Goal: Task Accomplishment & Management: Use online tool/utility

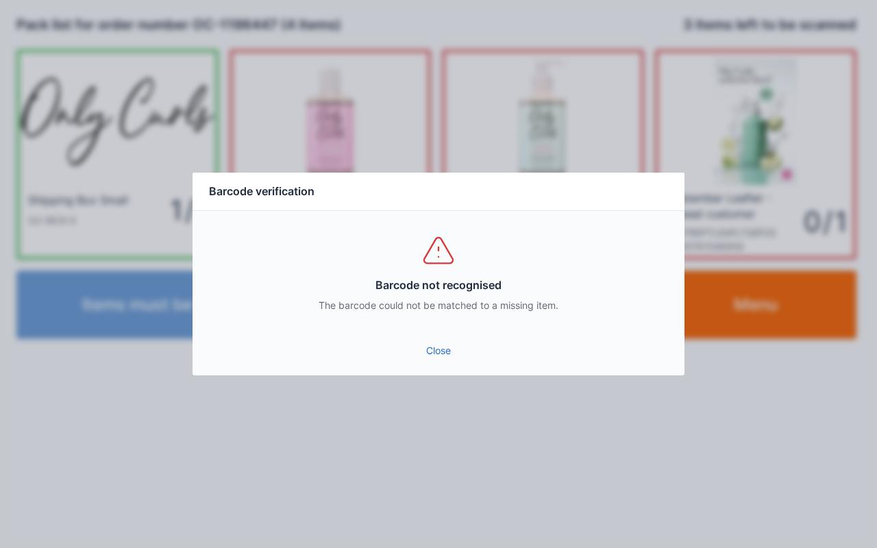
click at [443, 358] on link "Close" at bounding box center [438, 350] width 470 height 25
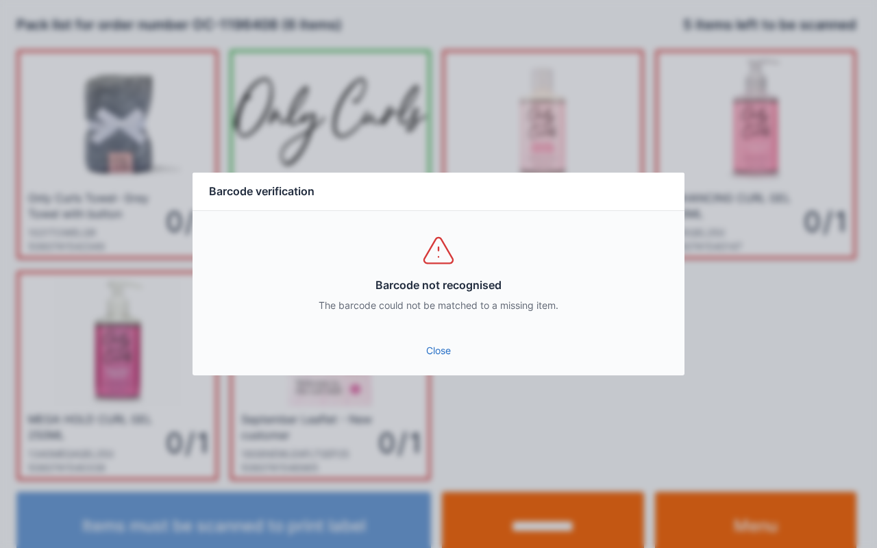
click at [428, 347] on link "Close" at bounding box center [438, 350] width 470 height 25
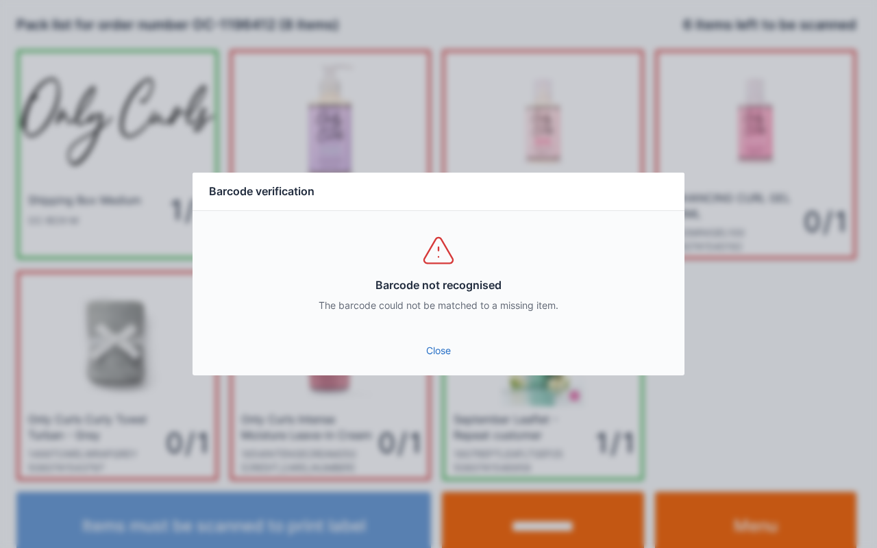
click at [445, 362] on link "Close" at bounding box center [438, 350] width 470 height 25
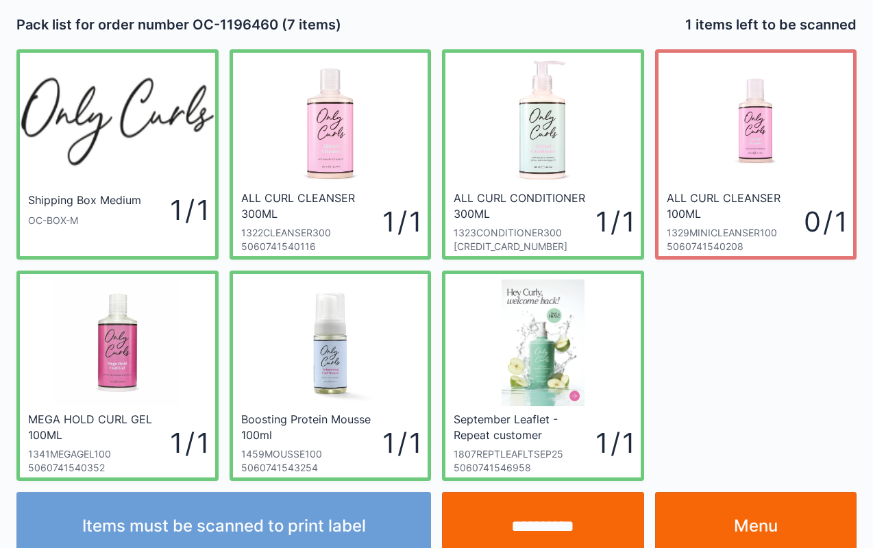
click at [525, 521] on input "**********" at bounding box center [543, 526] width 202 height 69
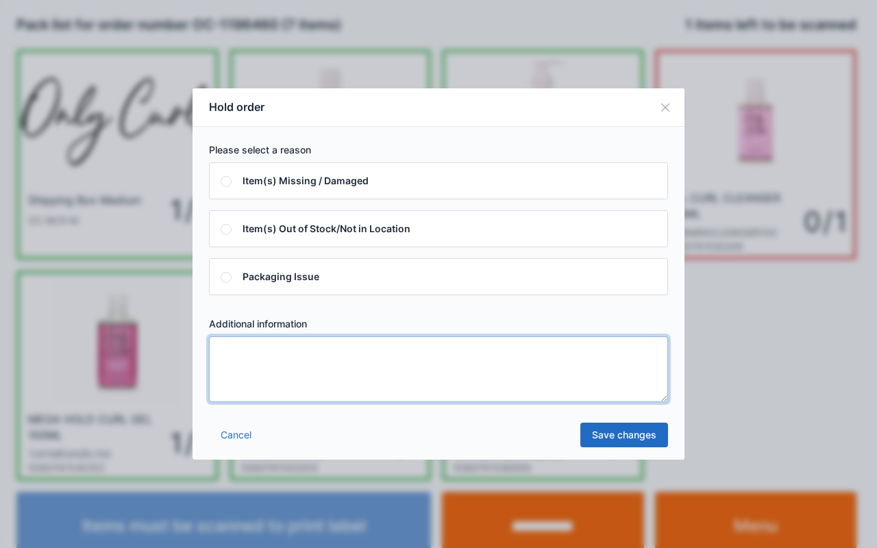
click at [284, 351] on textarea at bounding box center [438, 369] width 459 height 66
type textarea "****"
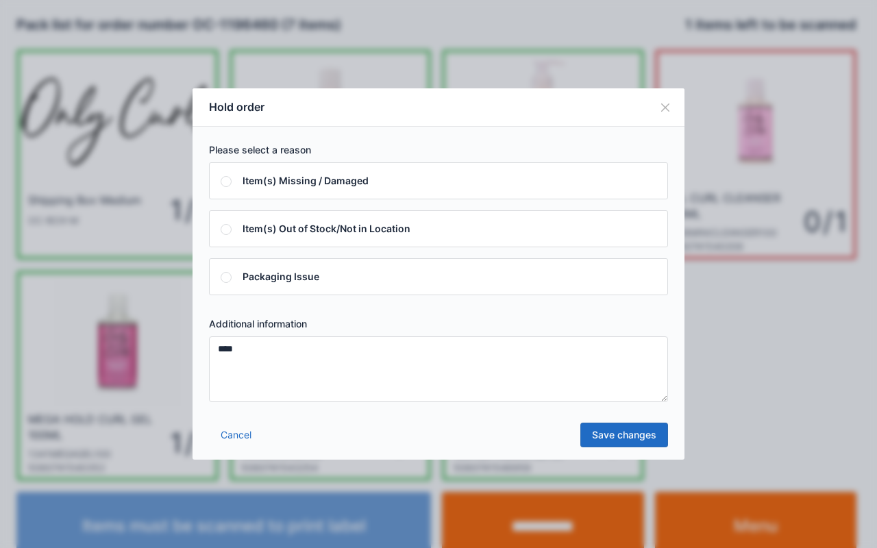
click at [637, 444] on link "Save changes" at bounding box center [624, 435] width 88 height 25
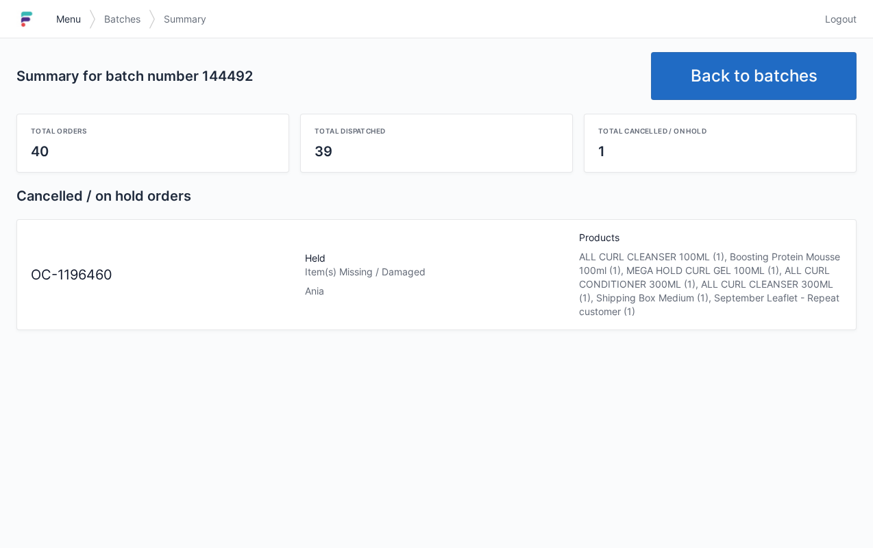
click at [67, 12] on link "Menu" at bounding box center [68, 19] width 41 height 25
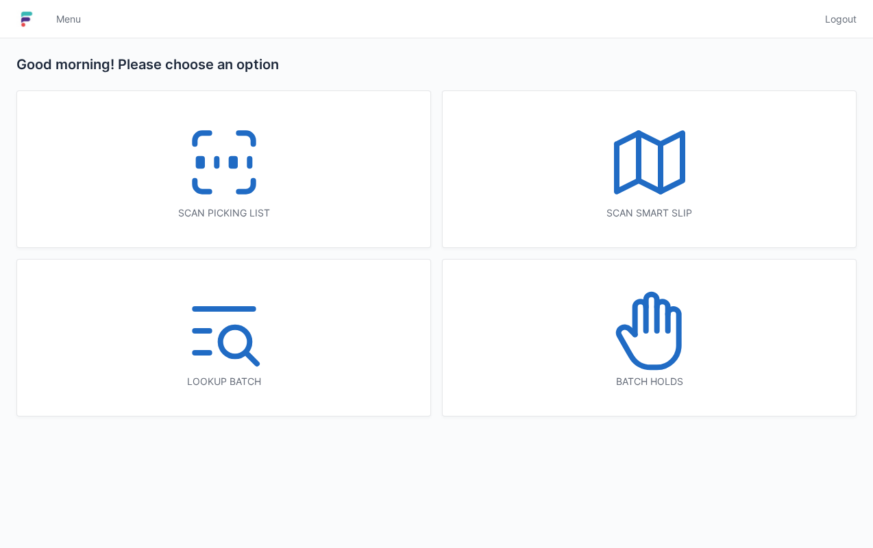
click at [668, 360] on icon at bounding box center [648, 338] width 60 height 58
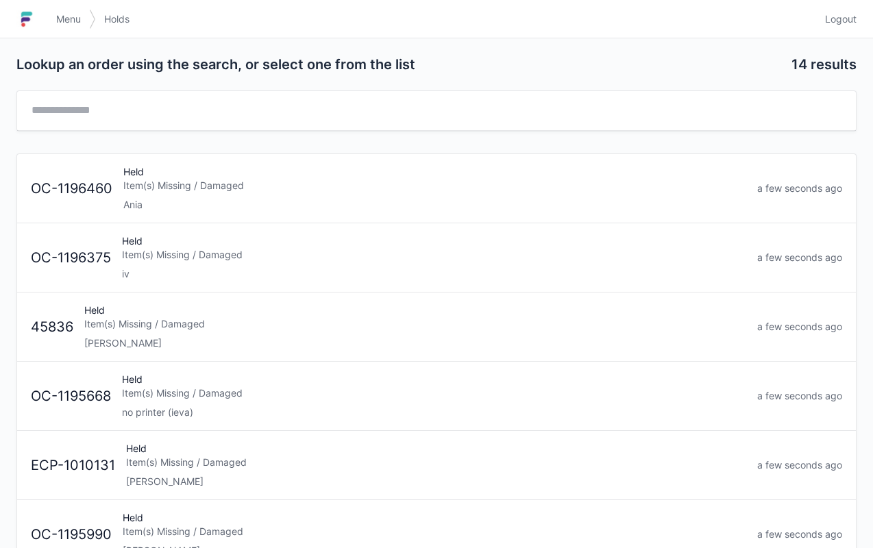
click at [180, 195] on div "Held Item(s) Missing / Damaged Ania" at bounding box center [435, 188] width 634 height 47
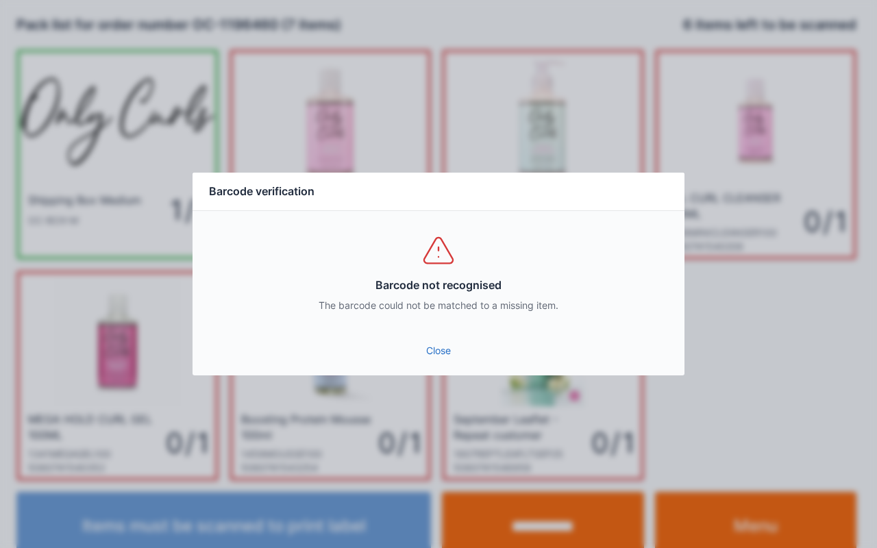
click at [432, 351] on link "Close" at bounding box center [438, 350] width 470 height 25
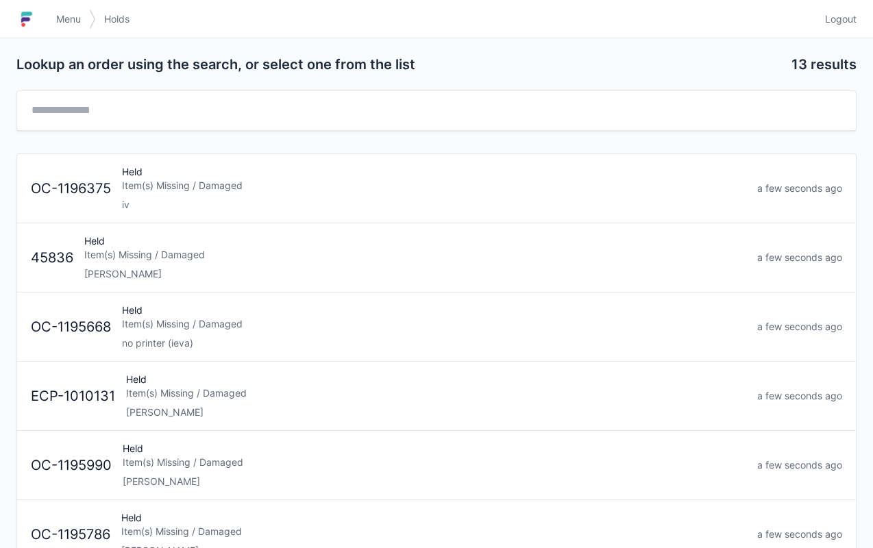
click at [54, 16] on link "Menu" at bounding box center [68, 19] width 41 height 25
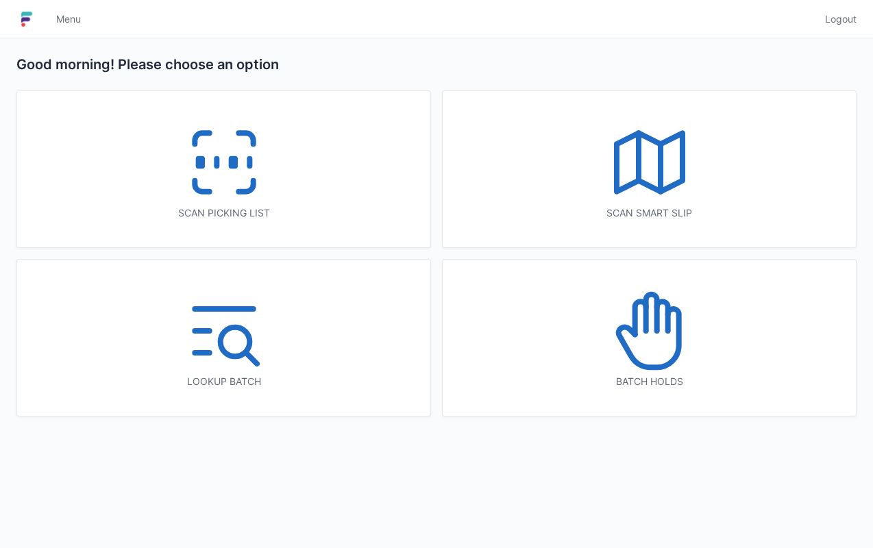
click at [224, 186] on icon at bounding box center [224, 163] width 88 height 88
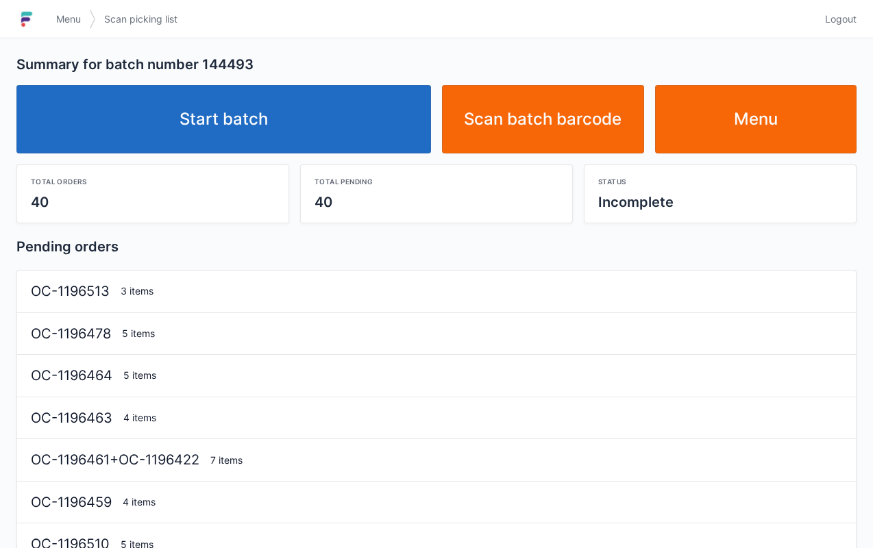
click at [278, 148] on link "Start batch" at bounding box center [223, 119] width 415 height 69
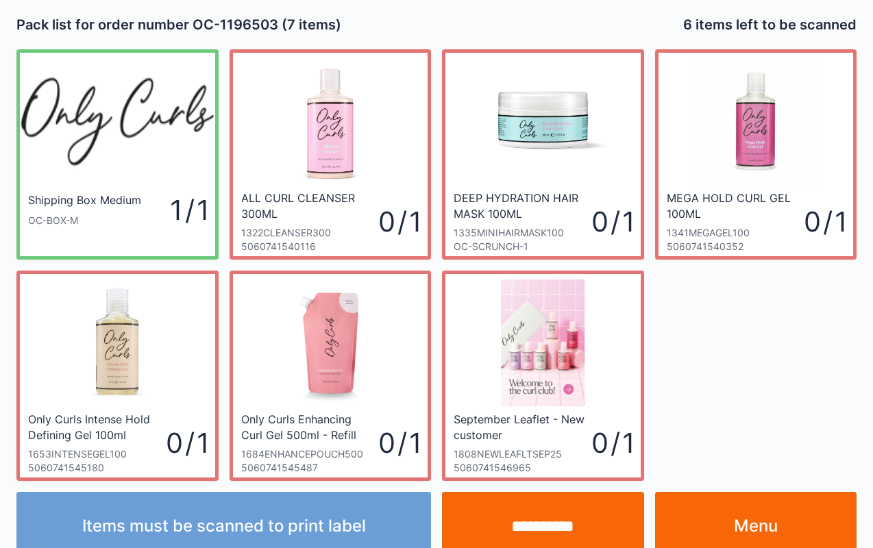
click at [773, 514] on link "Menu" at bounding box center [756, 526] width 202 height 69
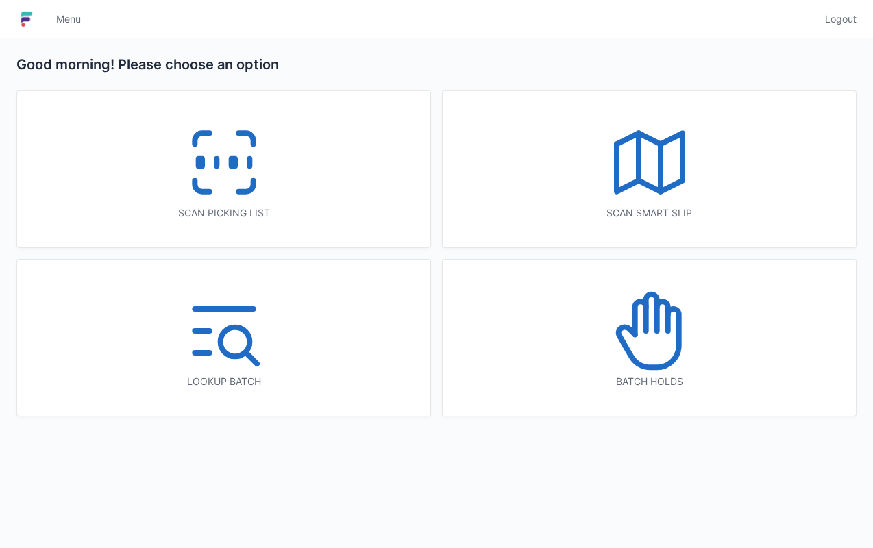
click at [255, 168] on icon at bounding box center [224, 163] width 88 height 88
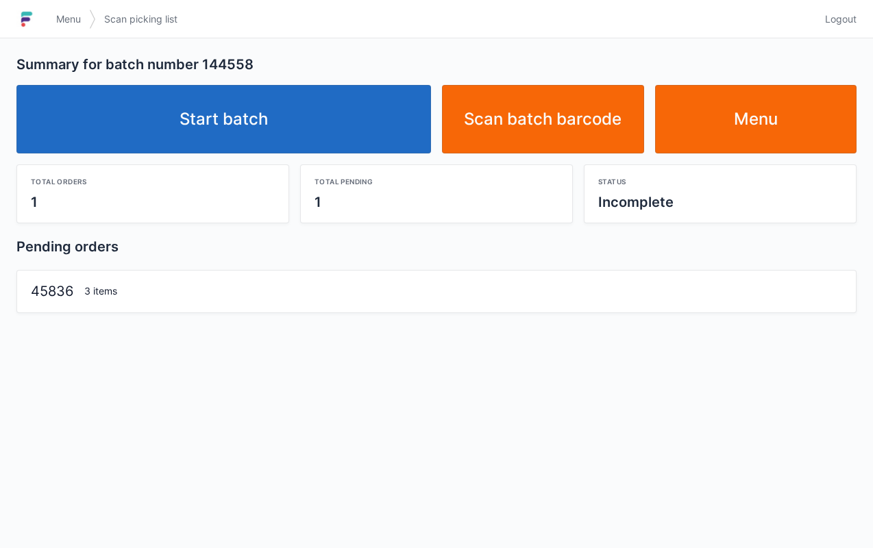
click at [319, 137] on link "Start batch" at bounding box center [223, 119] width 415 height 69
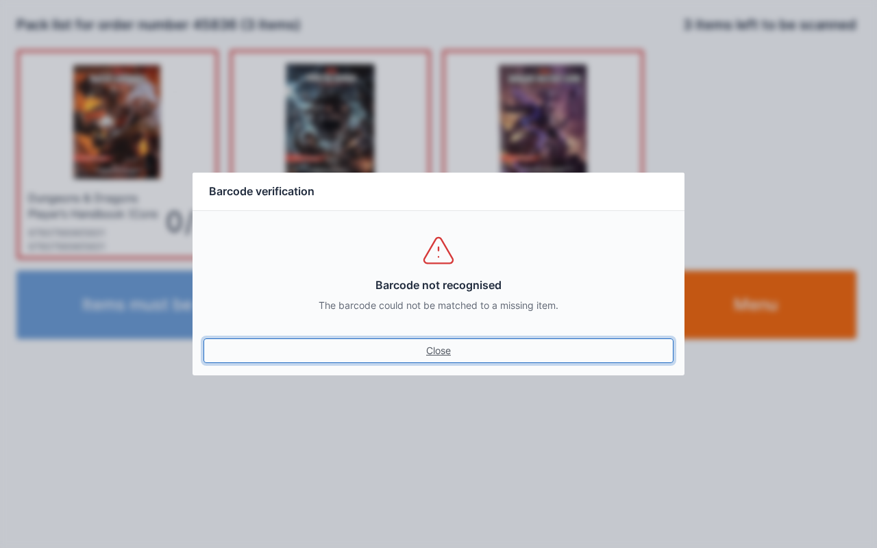
click at [455, 358] on link "Close" at bounding box center [438, 350] width 470 height 25
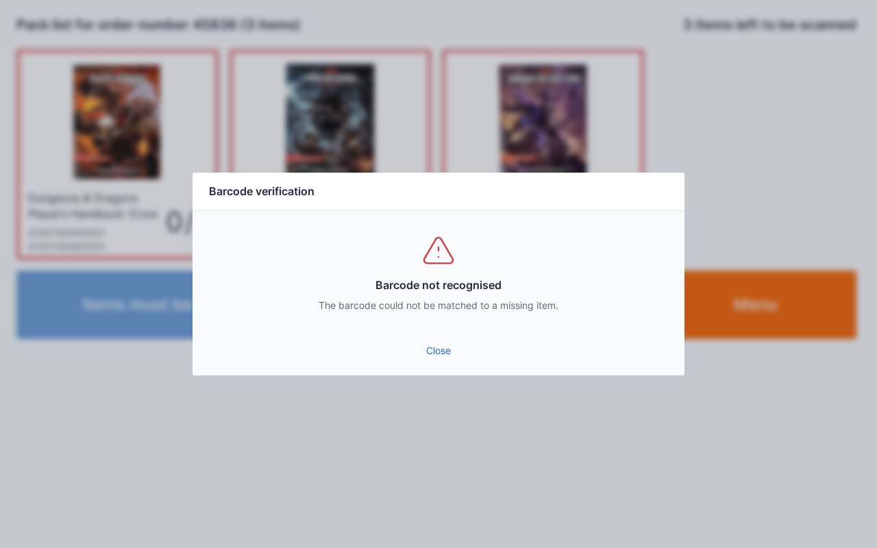
click at [447, 351] on link "Close" at bounding box center [438, 350] width 470 height 25
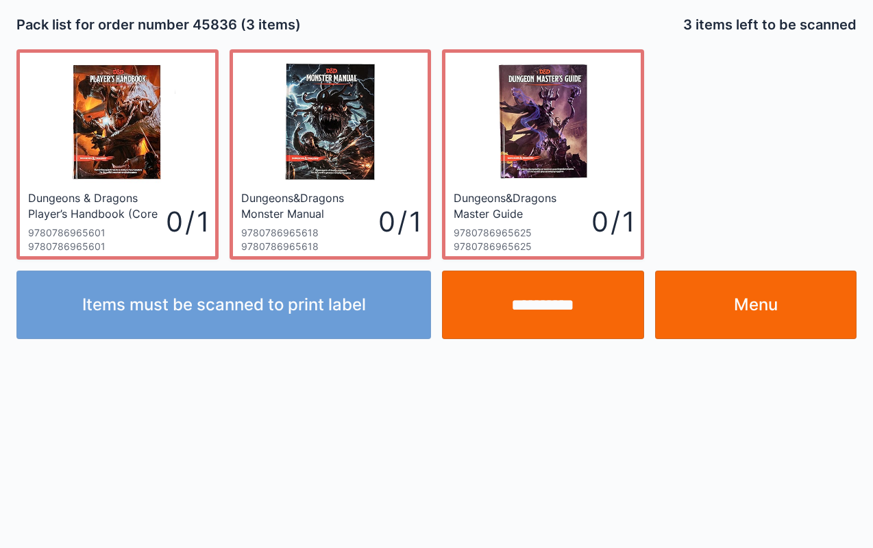
click at [721, 310] on link "Menu" at bounding box center [756, 305] width 202 height 69
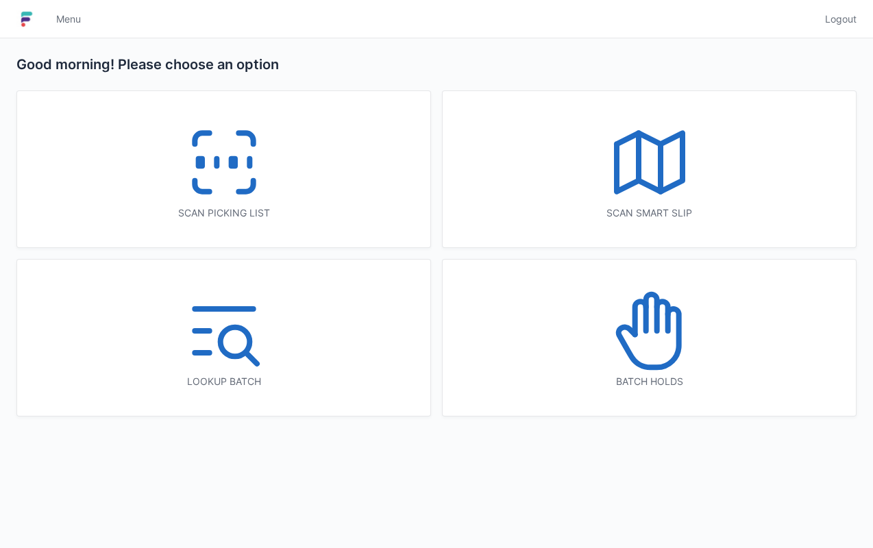
click at [220, 147] on icon at bounding box center [224, 163] width 88 height 88
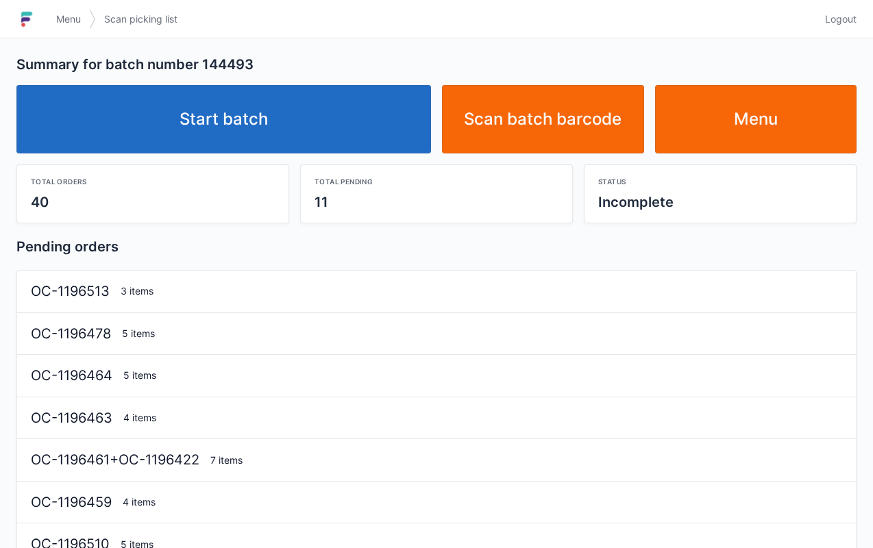
click at [265, 125] on link "Start batch" at bounding box center [223, 119] width 415 height 69
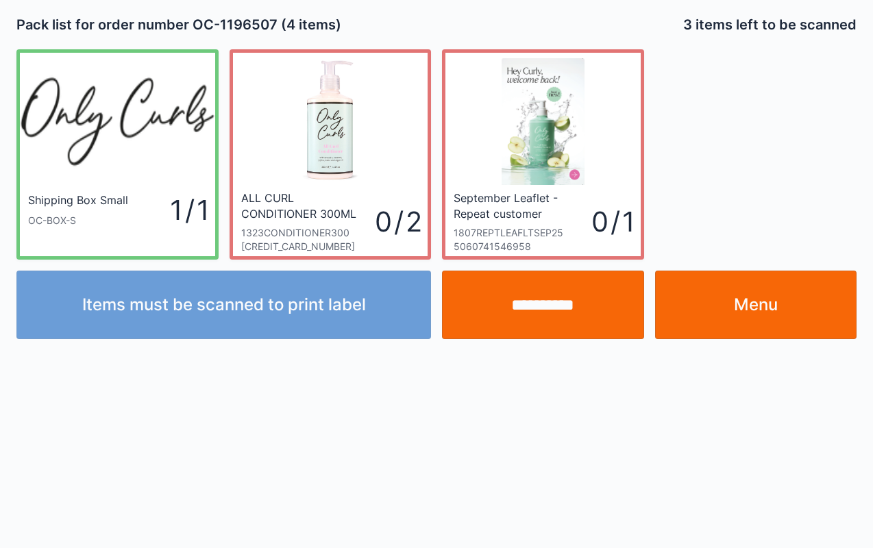
click at [758, 312] on link "Menu" at bounding box center [756, 305] width 202 height 69
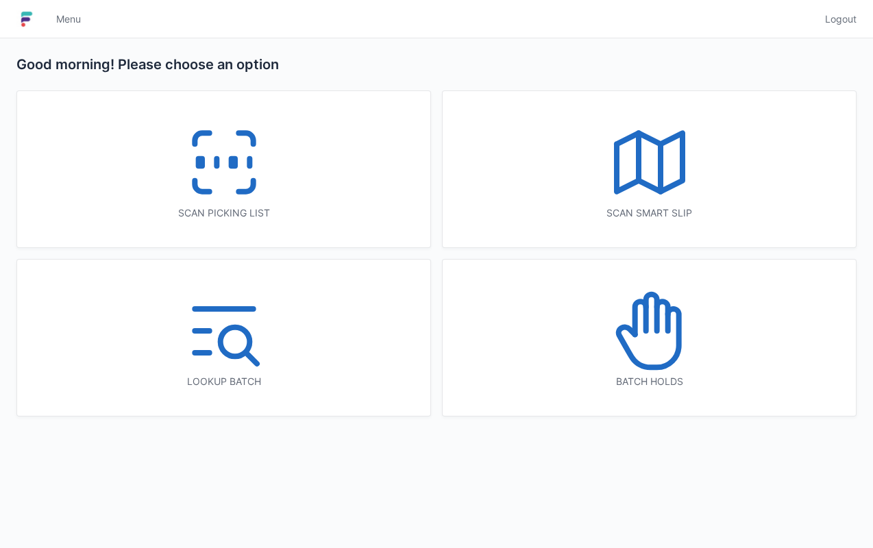
click at [246, 183] on icon at bounding box center [224, 163] width 88 height 88
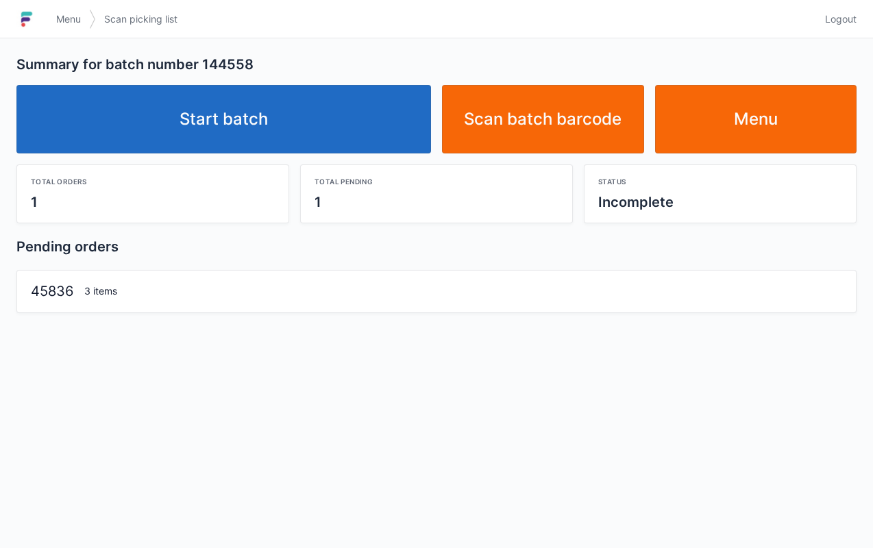
click at [304, 116] on link "Start batch" at bounding box center [223, 119] width 415 height 69
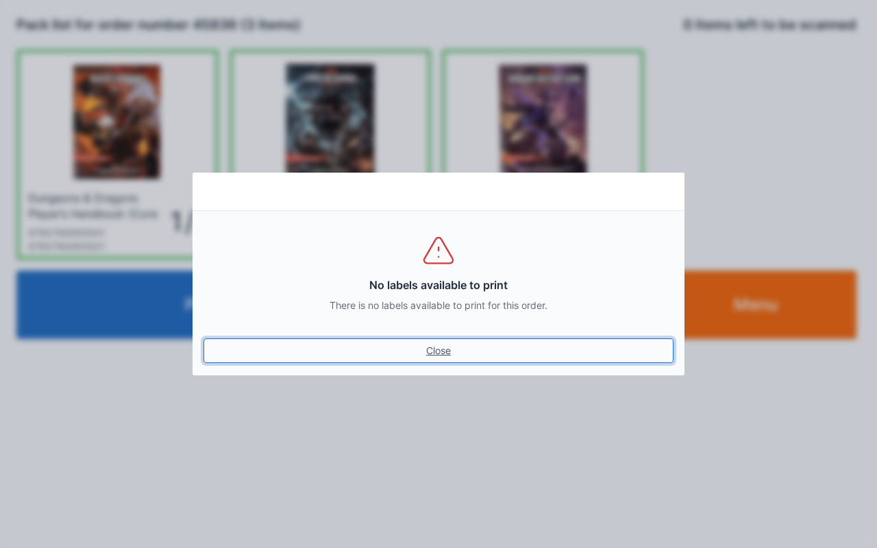
click at [445, 351] on link "Close" at bounding box center [438, 350] width 470 height 25
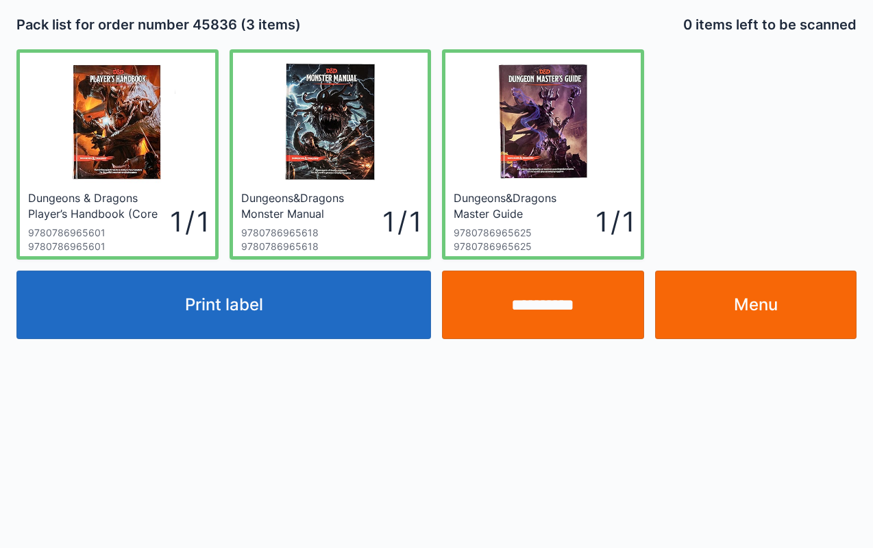
click at [774, 304] on link "Menu" at bounding box center [756, 305] width 202 height 69
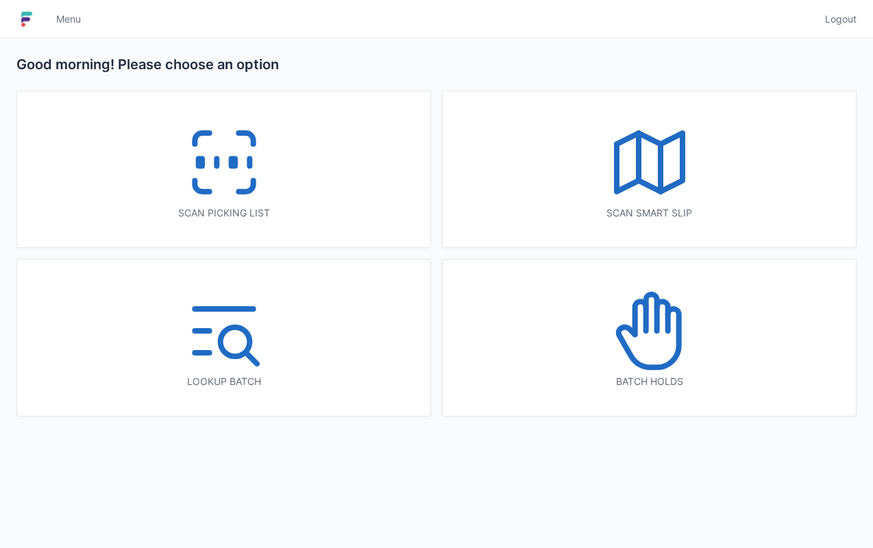
click at [211, 154] on icon at bounding box center [224, 163] width 88 height 88
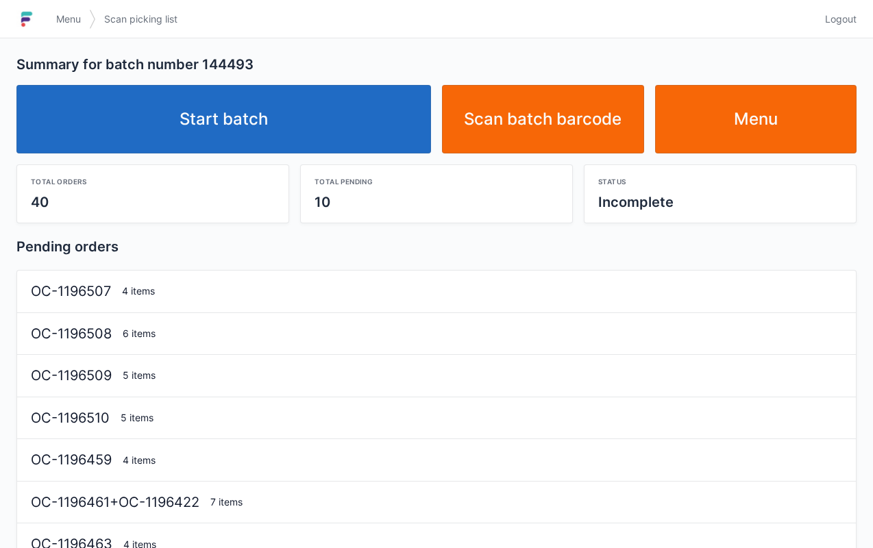
click at [307, 122] on link "Start batch" at bounding box center [223, 119] width 415 height 69
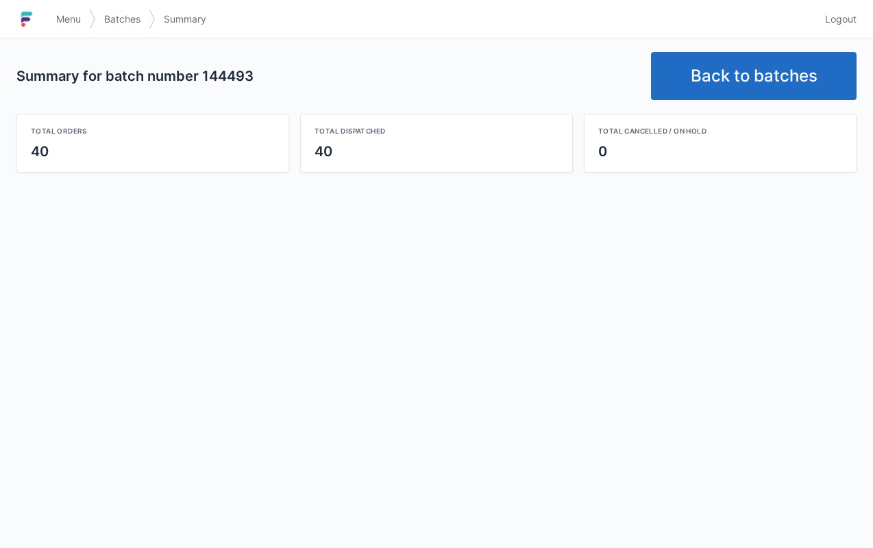
click at [760, 86] on link "Back to batches" at bounding box center [754, 76] width 206 height 48
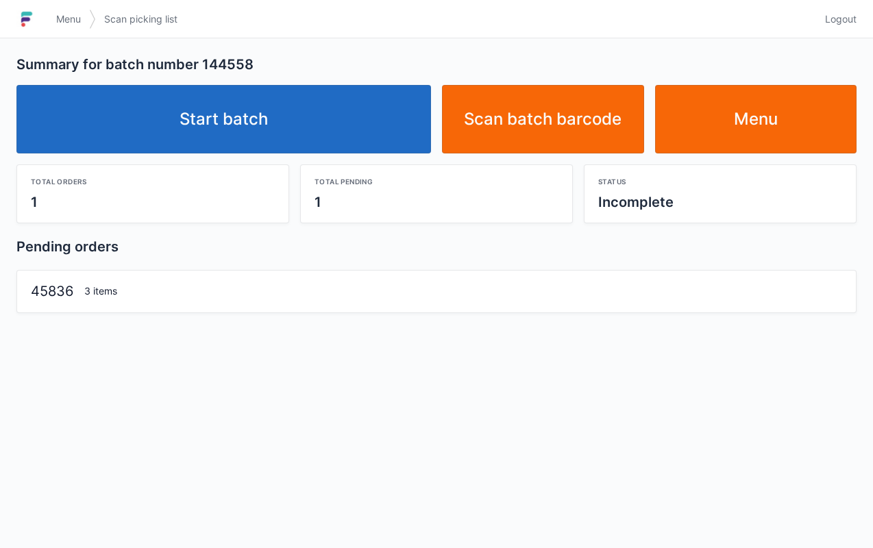
click at [287, 132] on link "Start batch" at bounding box center [223, 119] width 415 height 69
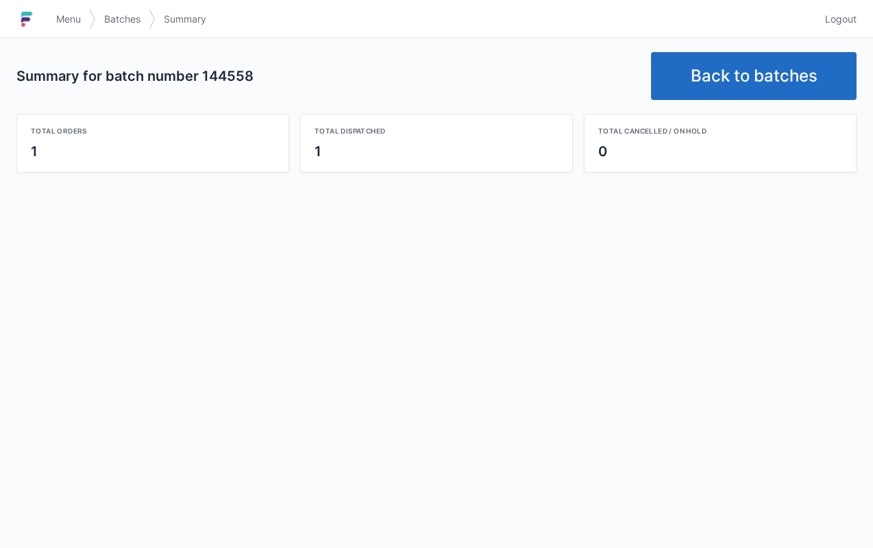
click at [751, 36] on header "Menu Batches Summary Logout" at bounding box center [436, 19] width 873 height 38
click at [756, 74] on link "Back to batches" at bounding box center [754, 76] width 206 height 48
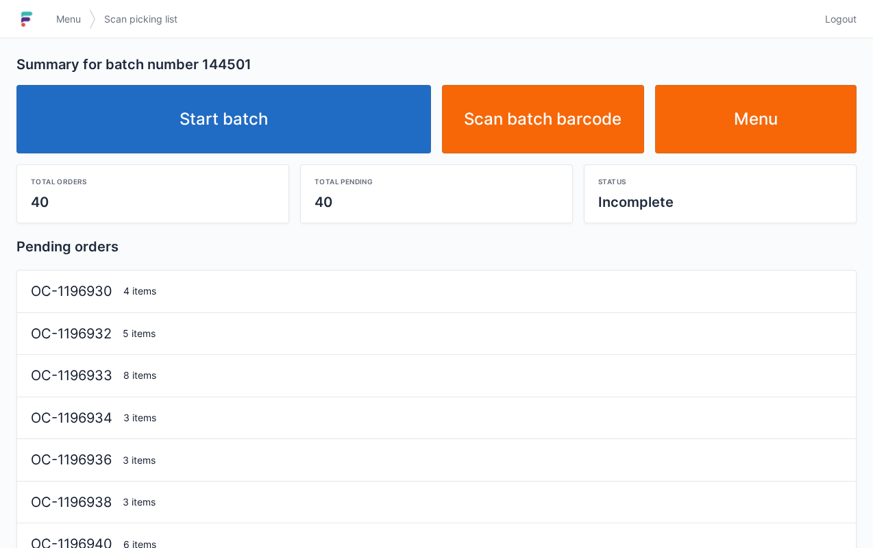
click at [323, 125] on link "Start batch" at bounding box center [223, 119] width 415 height 69
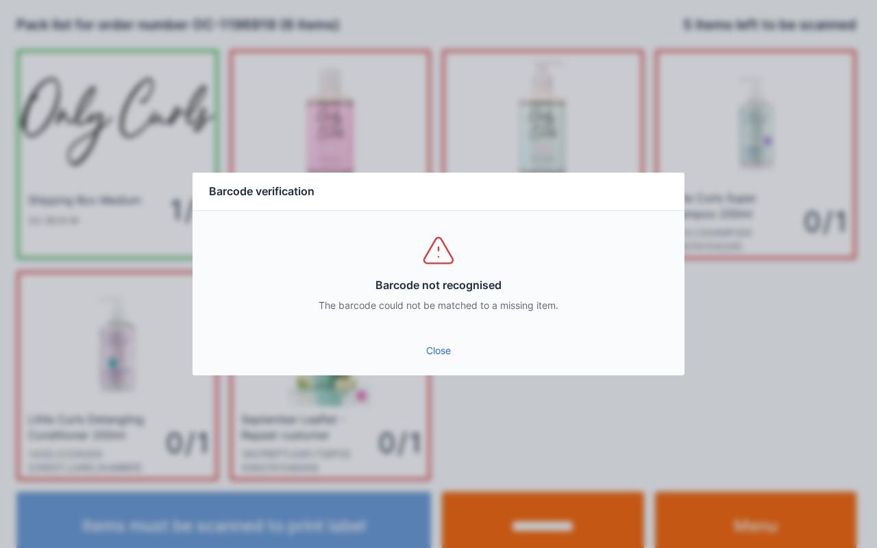
click at [433, 349] on link "Close" at bounding box center [438, 350] width 470 height 25
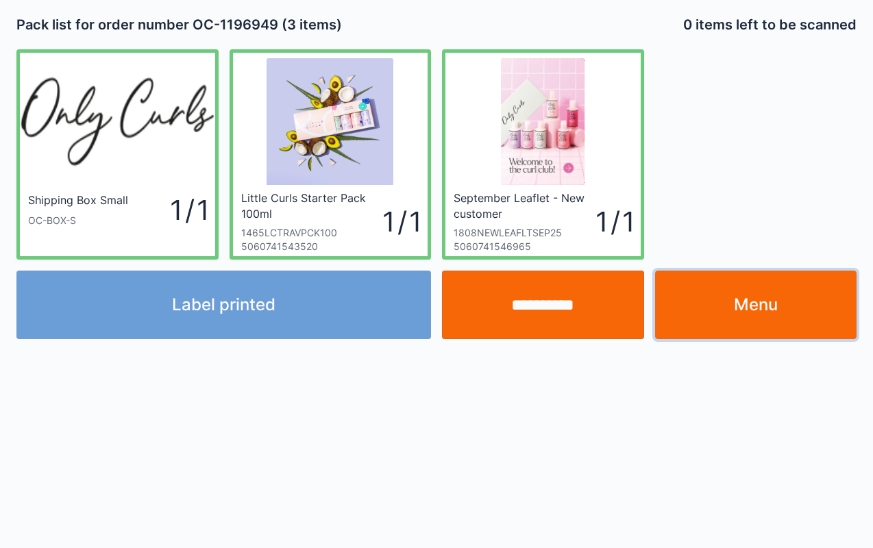
click at [752, 286] on link "Menu" at bounding box center [756, 305] width 202 height 69
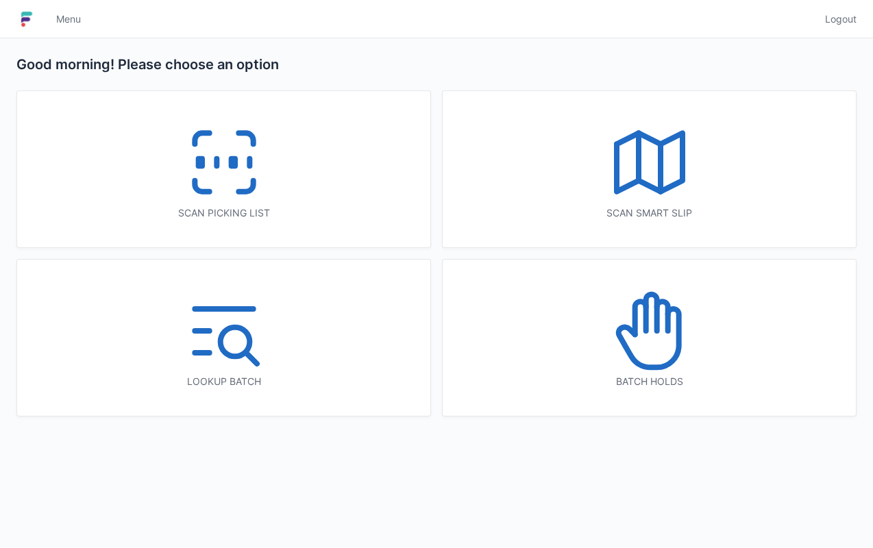
click at [222, 188] on icon at bounding box center [224, 163] width 88 height 88
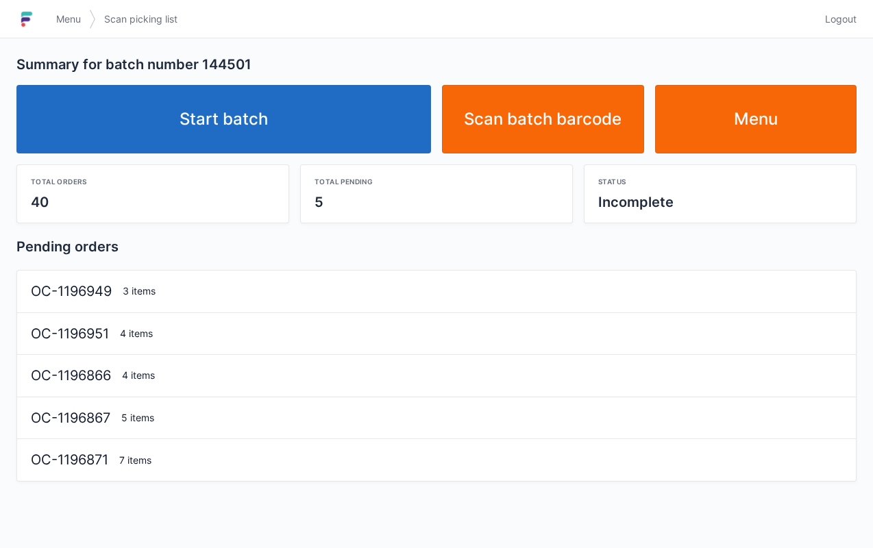
click at [309, 145] on link "Start batch" at bounding box center [223, 119] width 415 height 69
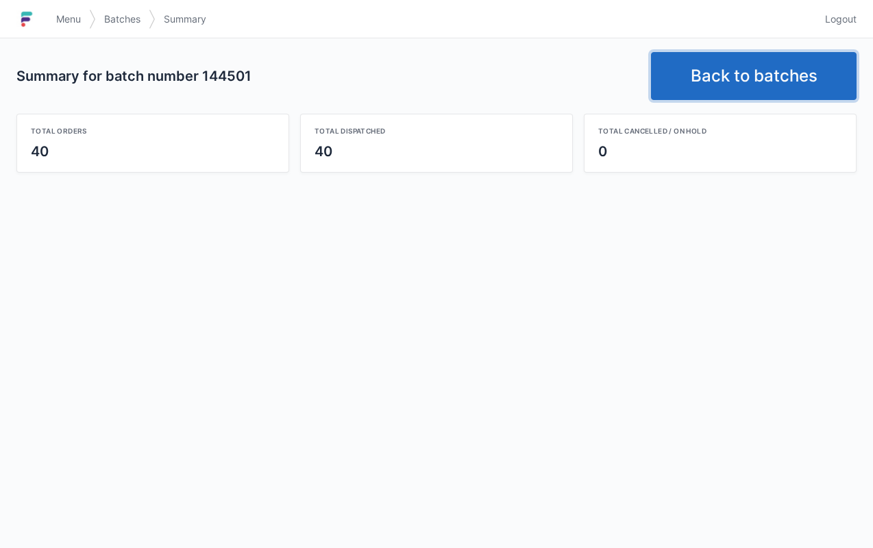
click at [763, 82] on link "Back to batches" at bounding box center [754, 76] width 206 height 48
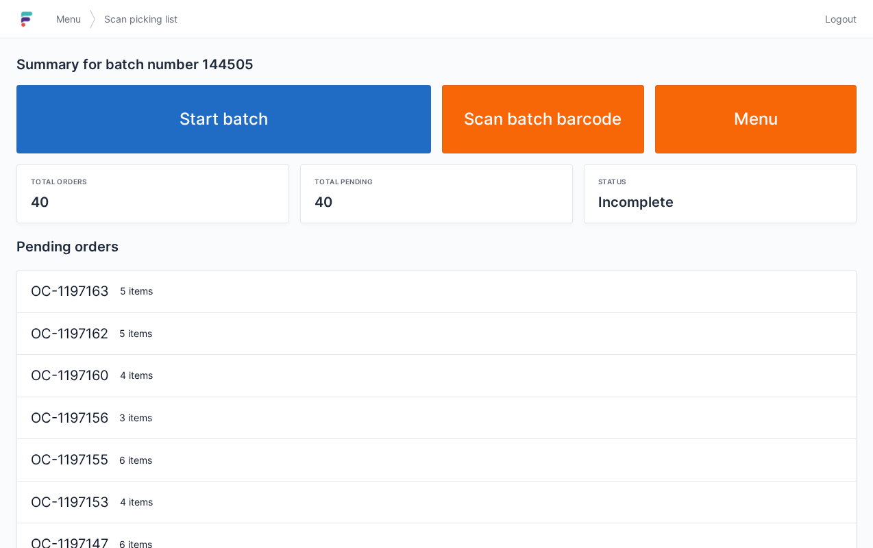
click at [321, 152] on link "Start batch" at bounding box center [223, 119] width 415 height 69
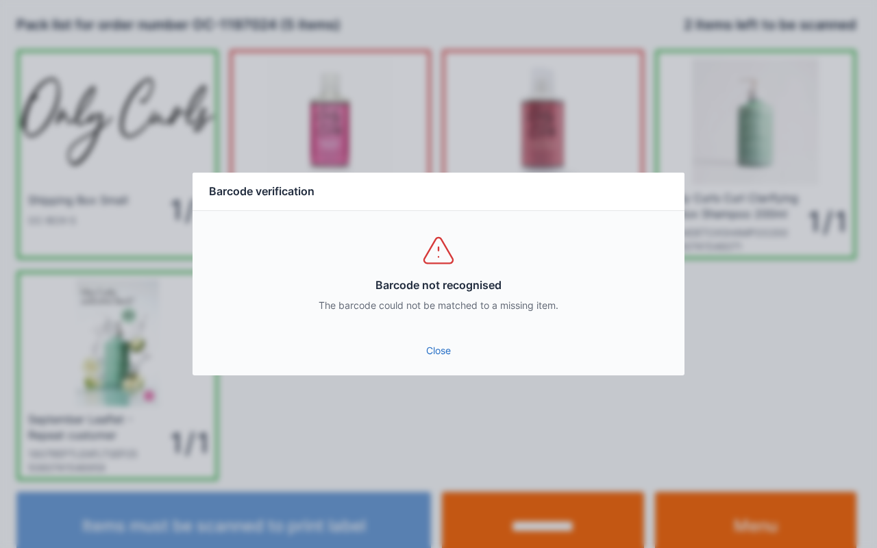
click at [428, 361] on link "Close" at bounding box center [438, 350] width 470 height 25
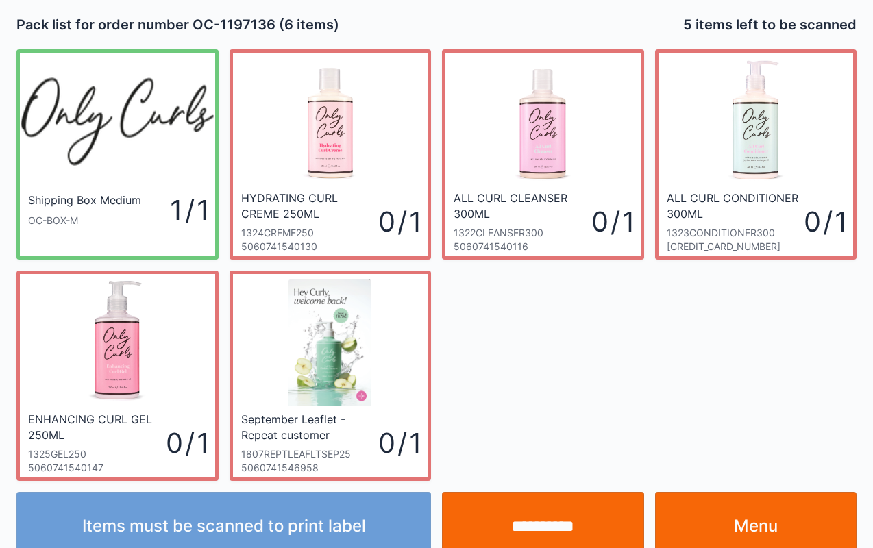
click at [778, 525] on link "Menu" at bounding box center [756, 526] width 202 height 69
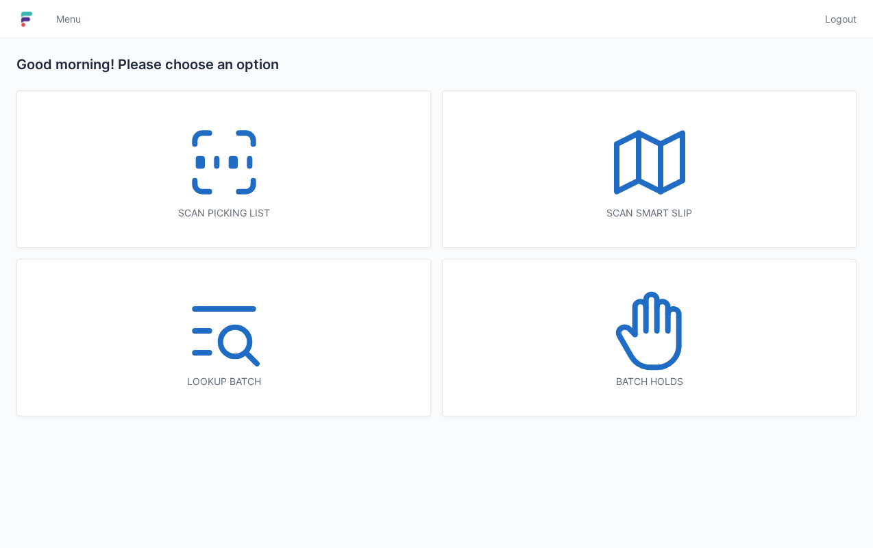
click at [266, 164] on icon at bounding box center [224, 163] width 88 height 88
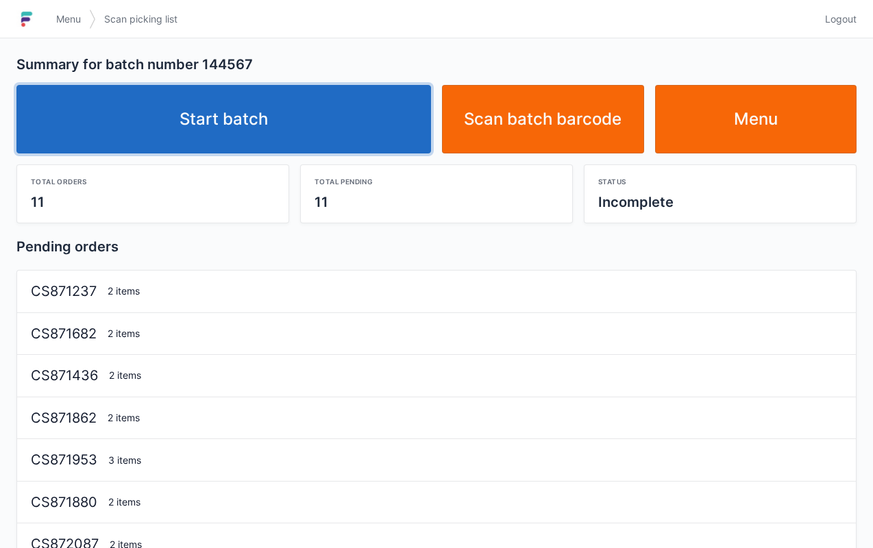
click at [330, 145] on link "Start batch" at bounding box center [223, 119] width 415 height 69
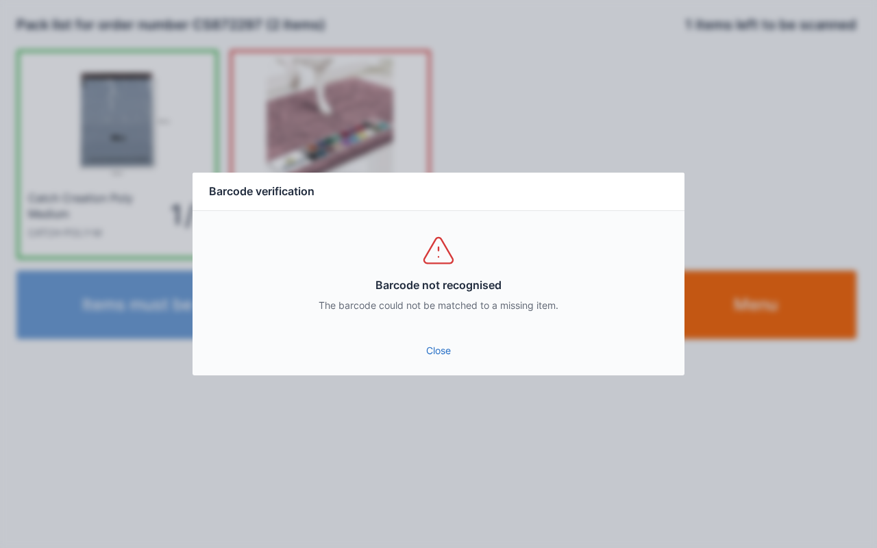
click at [423, 338] on link "Close" at bounding box center [438, 350] width 470 height 25
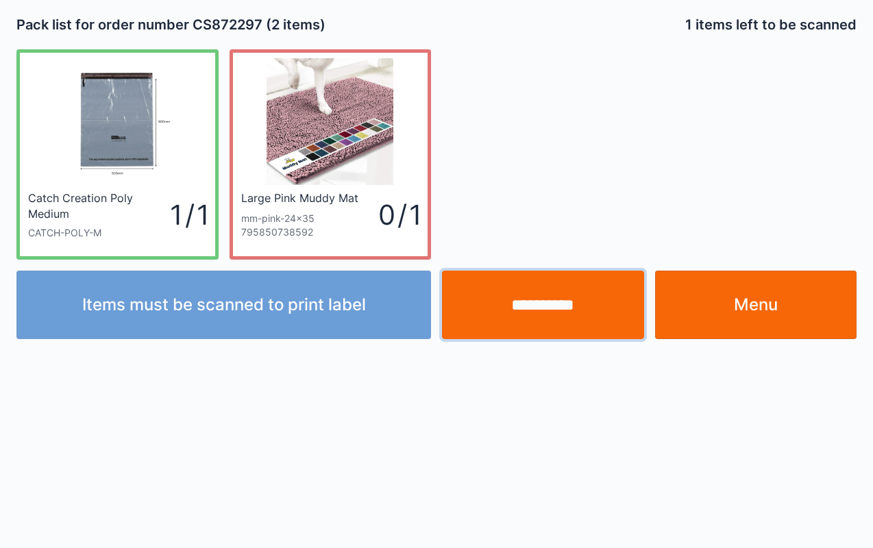
click at [560, 312] on input "**********" at bounding box center [543, 305] width 202 height 69
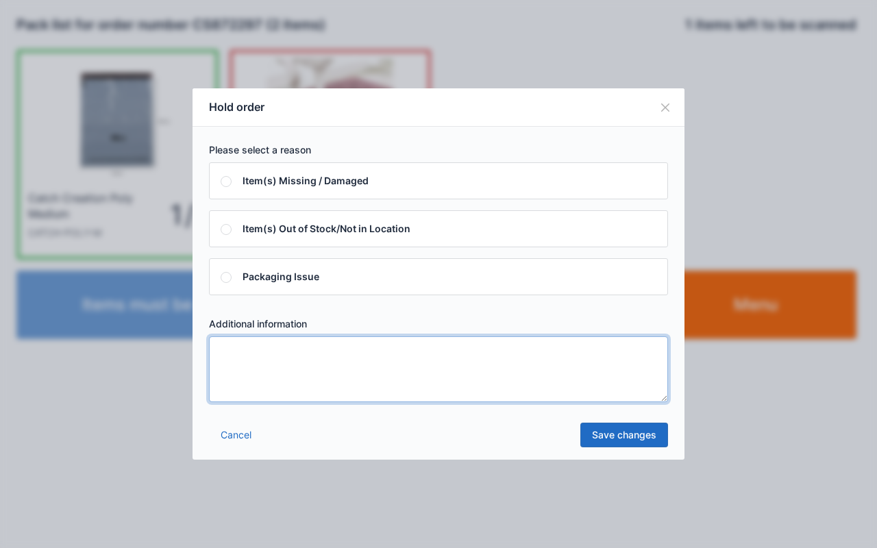
click at [354, 380] on textarea at bounding box center [438, 369] width 459 height 66
type textarea "****"
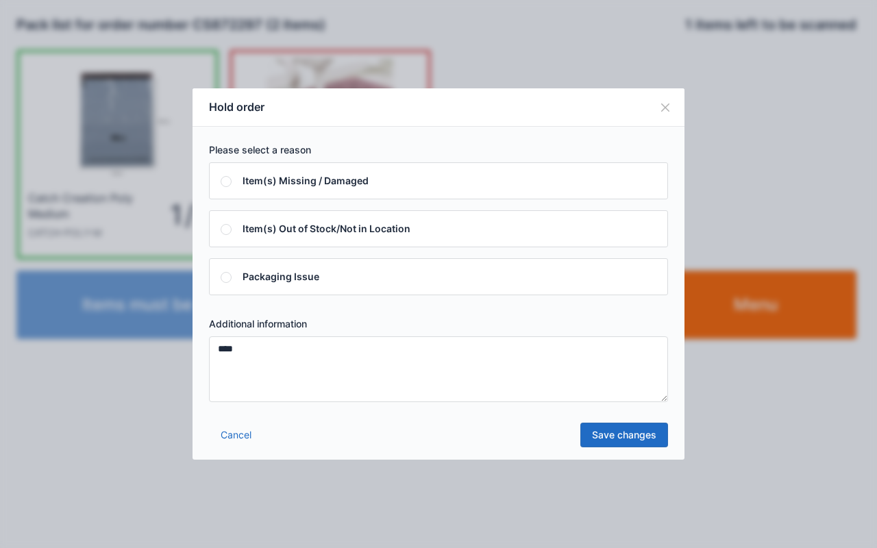
click at [634, 437] on link "Save changes" at bounding box center [624, 435] width 88 height 25
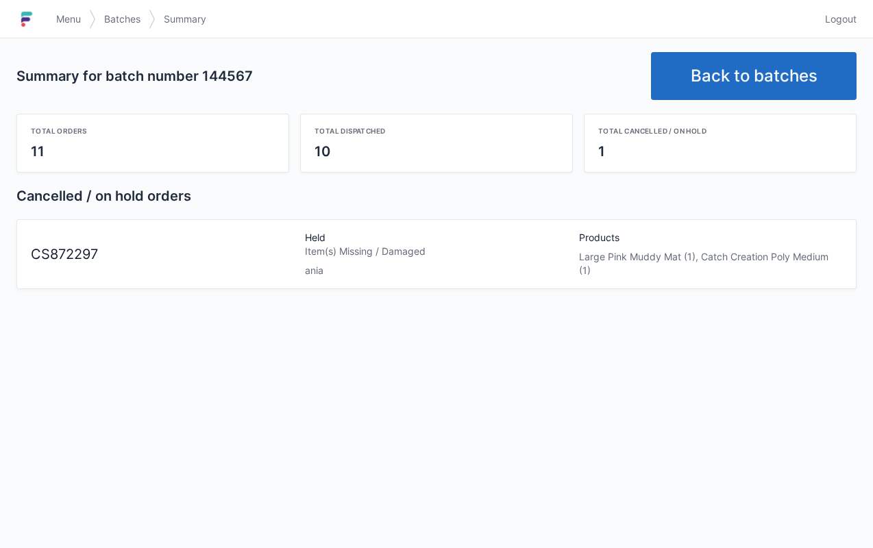
click at [73, 11] on link "Menu" at bounding box center [68, 19] width 41 height 25
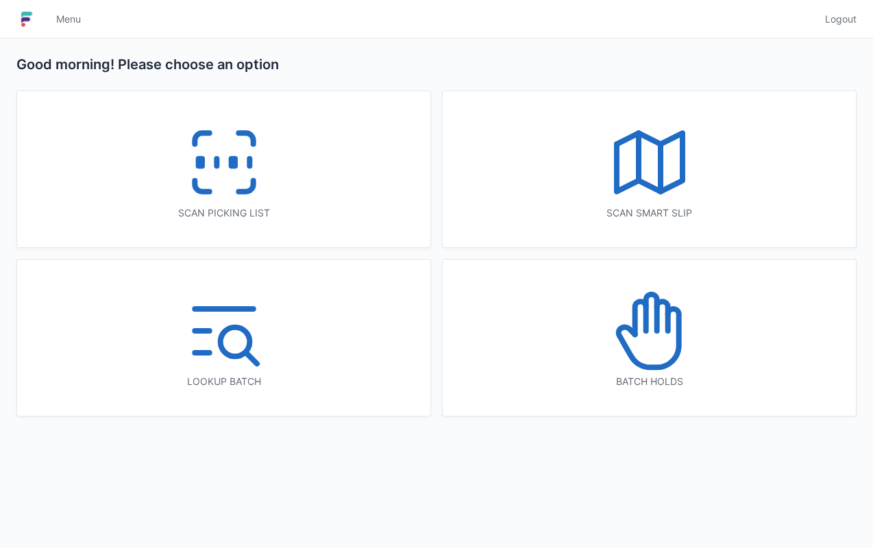
click at [251, 199] on icon at bounding box center [224, 163] width 88 height 88
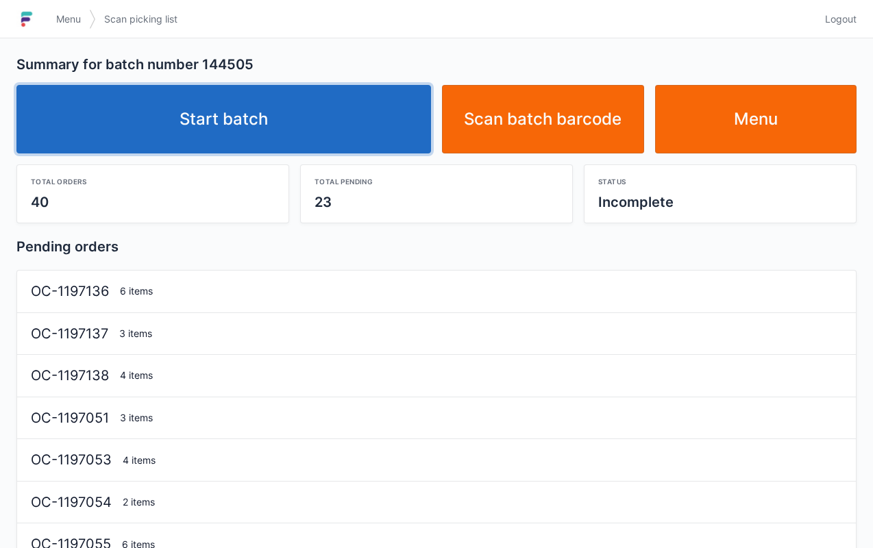
click at [344, 129] on link "Start batch" at bounding box center [223, 119] width 415 height 69
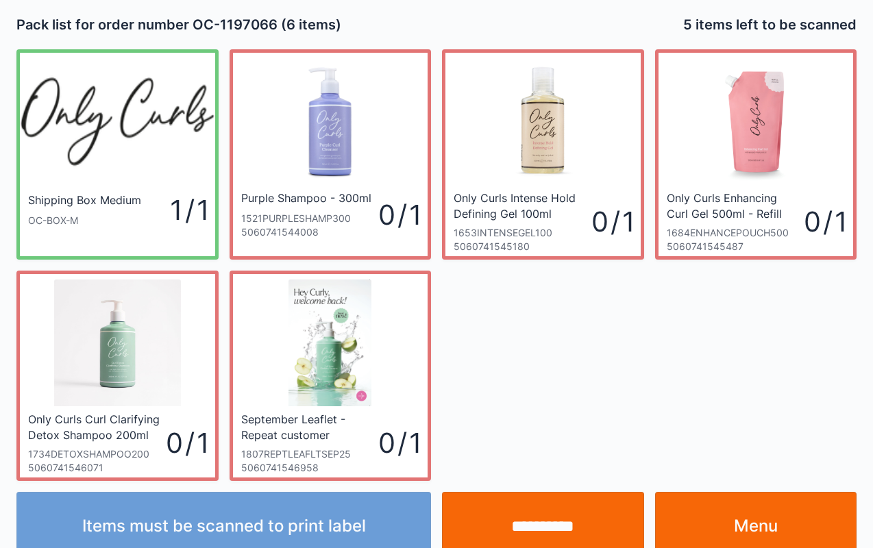
click at [766, 508] on link "Menu" at bounding box center [756, 526] width 202 height 69
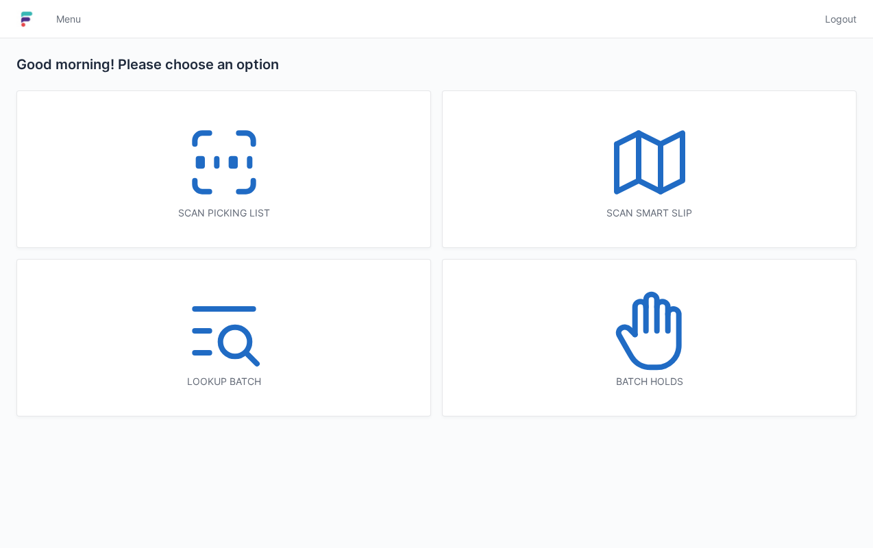
click at [654, 357] on icon at bounding box center [650, 331] width 88 height 88
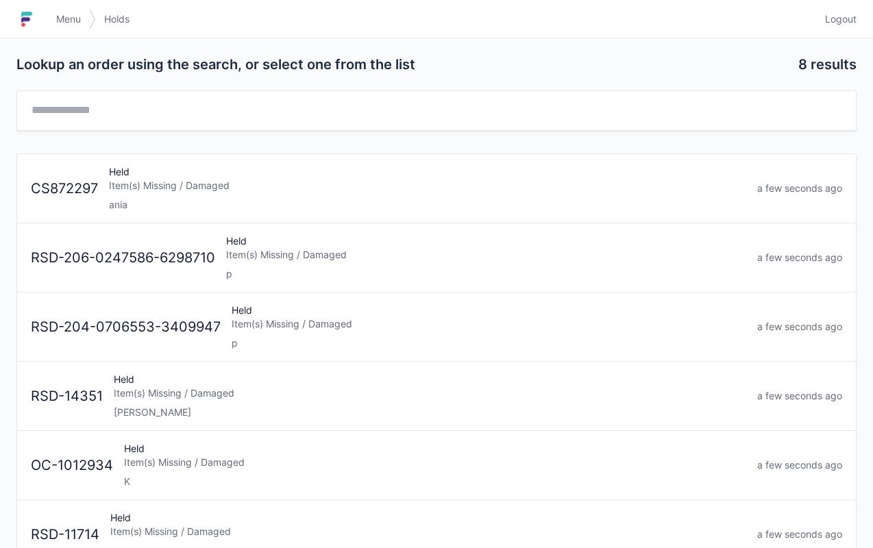
click at [184, 199] on div "ania" at bounding box center [427, 205] width 637 height 14
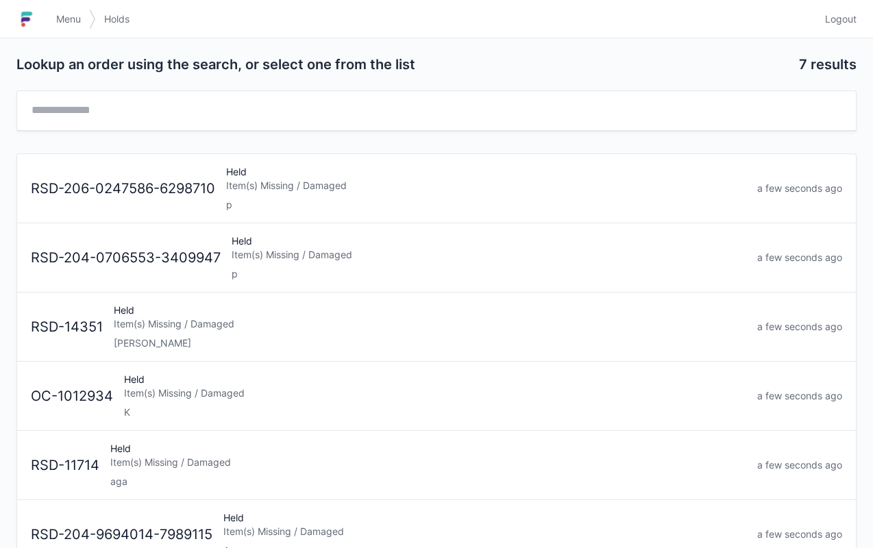
click at [67, 21] on span "Menu" at bounding box center [68, 19] width 25 height 14
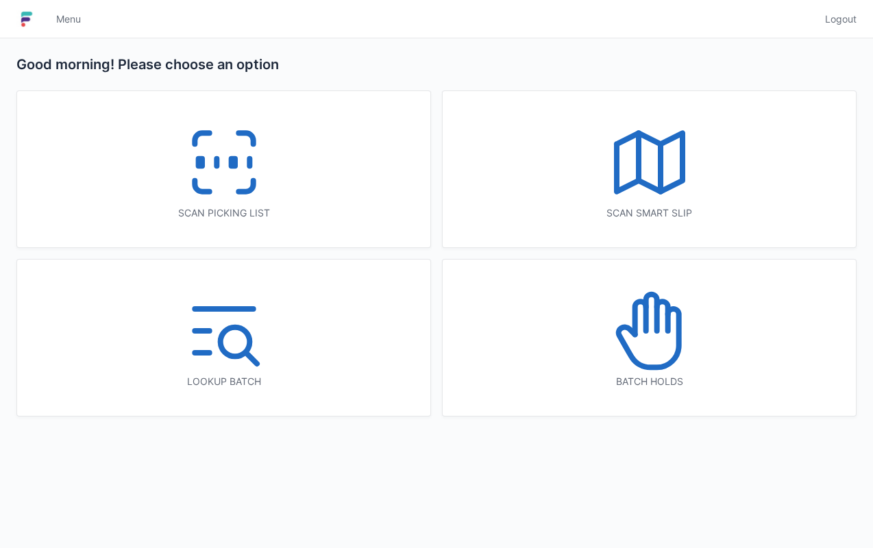
click at [264, 185] on icon at bounding box center [224, 163] width 88 height 88
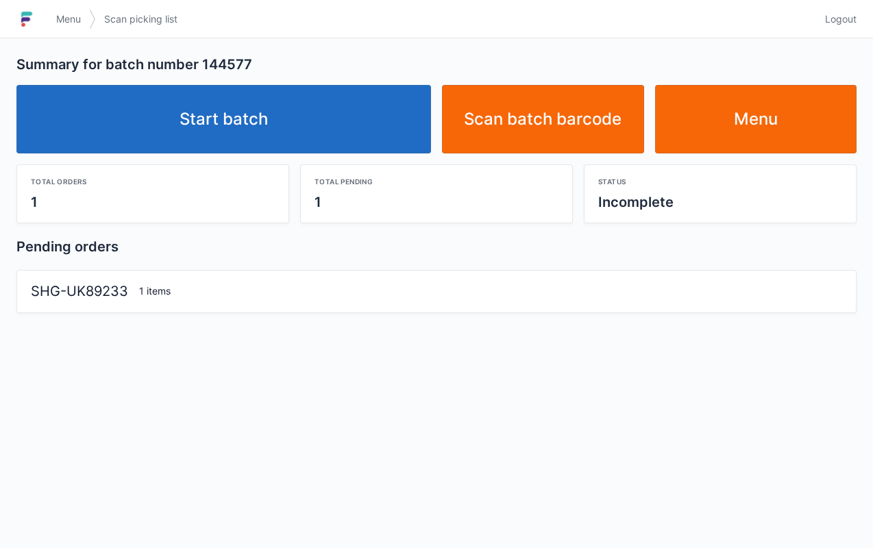
click at [338, 144] on link "Start batch" at bounding box center [223, 119] width 415 height 69
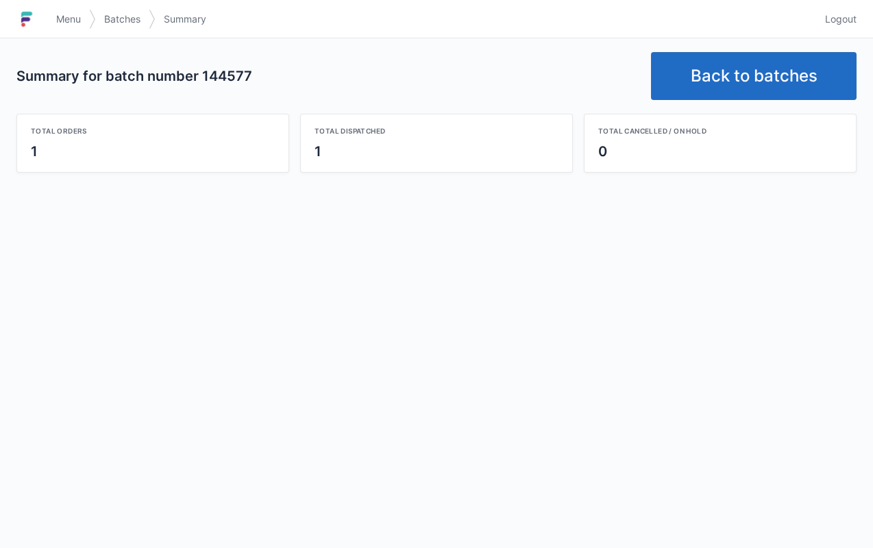
click at [773, 74] on link "Back to batches" at bounding box center [754, 76] width 206 height 48
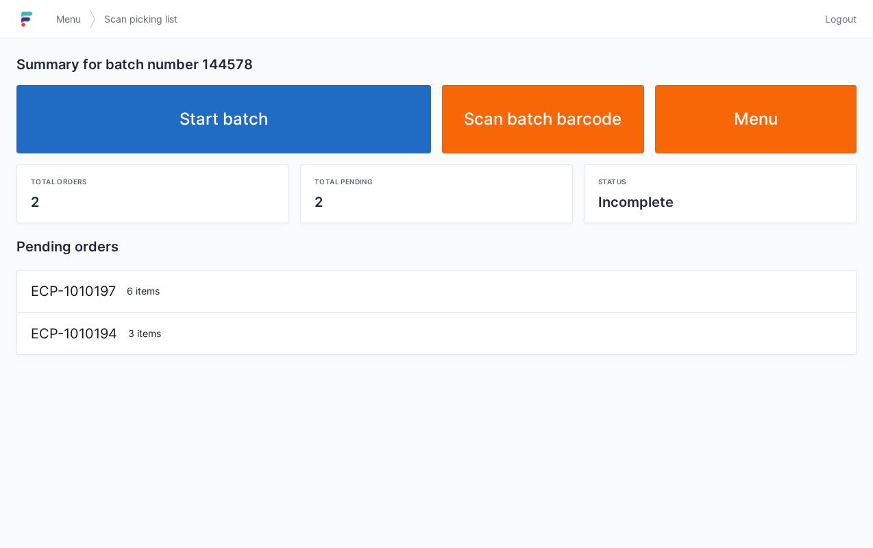
click at [345, 136] on link "Start batch" at bounding box center [223, 119] width 415 height 69
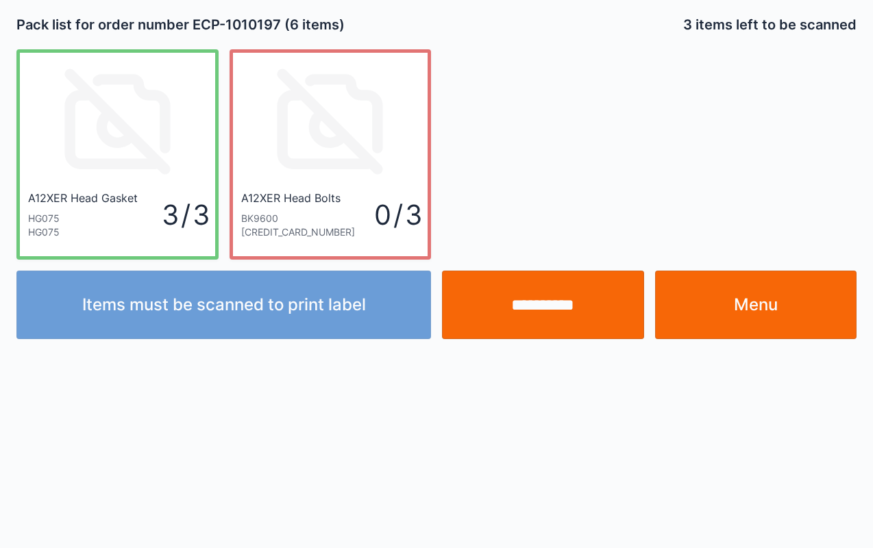
click at [523, 308] on input "**********" at bounding box center [543, 305] width 202 height 69
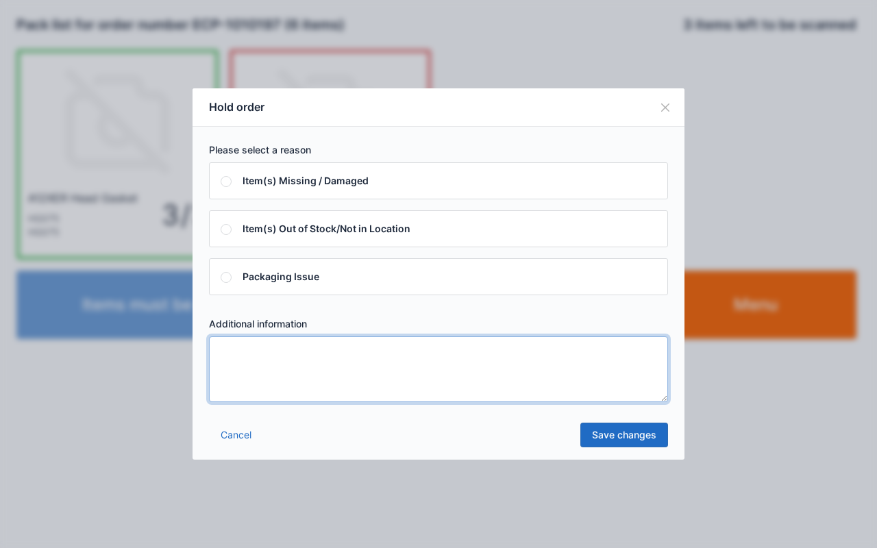
click at [330, 380] on textarea at bounding box center [438, 369] width 459 height 66
type textarea "****"
click at [640, 434] on link "Save changes" at bounding box center [624, 435] width 88 height 25
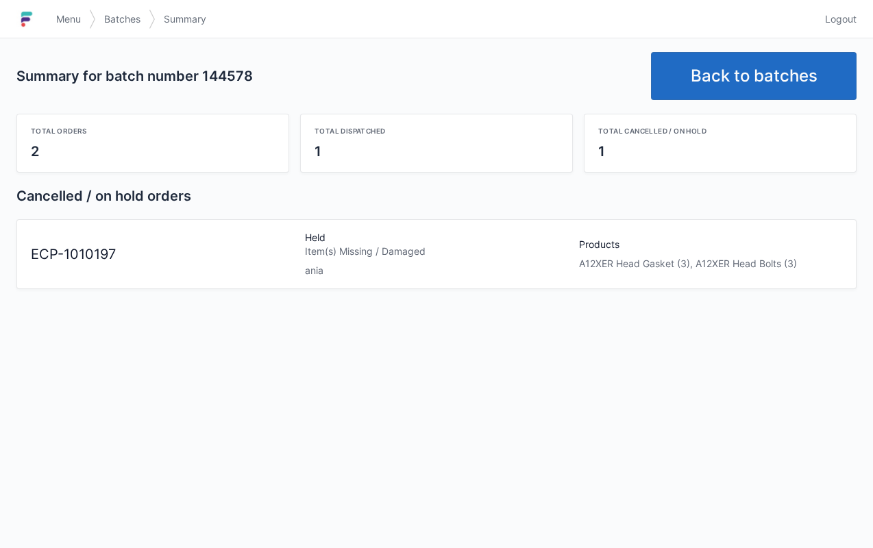
click at [60, 25] on span "Menu" at bounding box center [68, 19] width 25 height 14
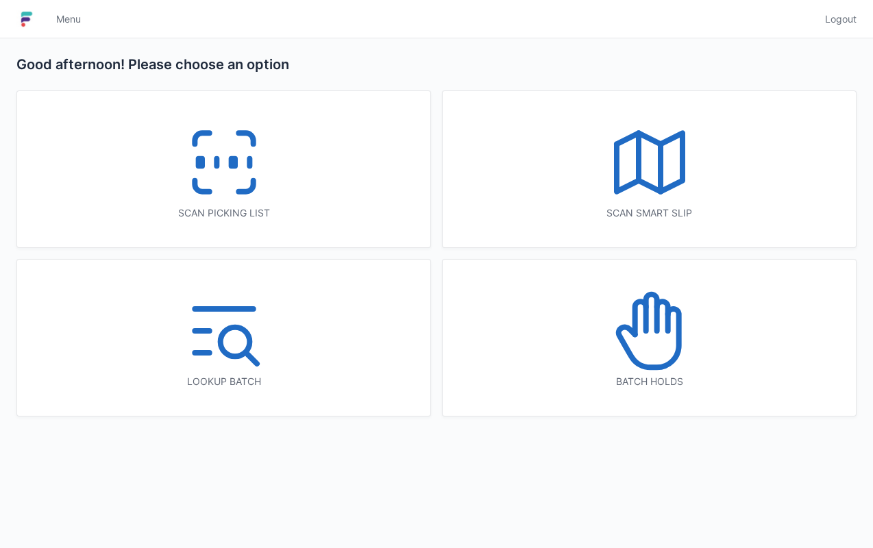
click at [219, 169] on icon at bounding box center [224, 163] width 88 height 88
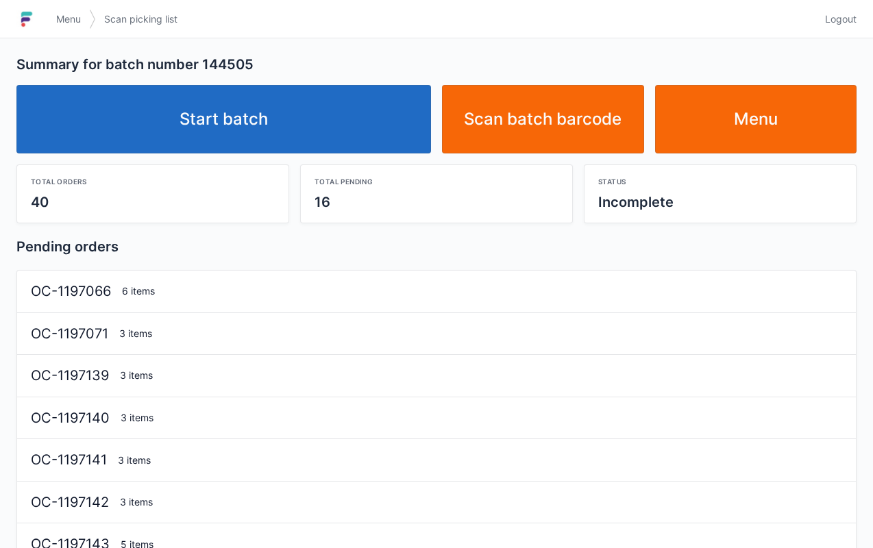
click at [79, 20] on span "Menu" at bounding box center [68, 19] width 25 height 14
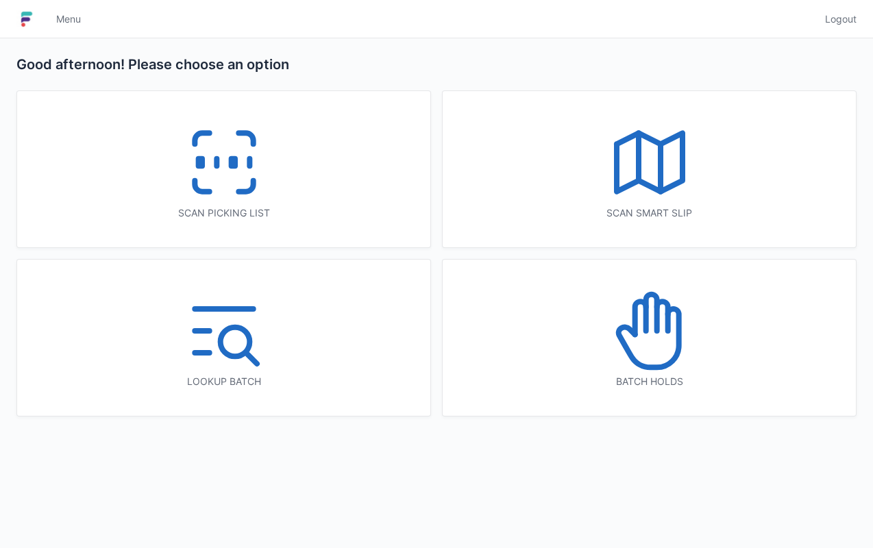
click at [253, 181] on icon at bounding box center [245, 186] width 14 height 11
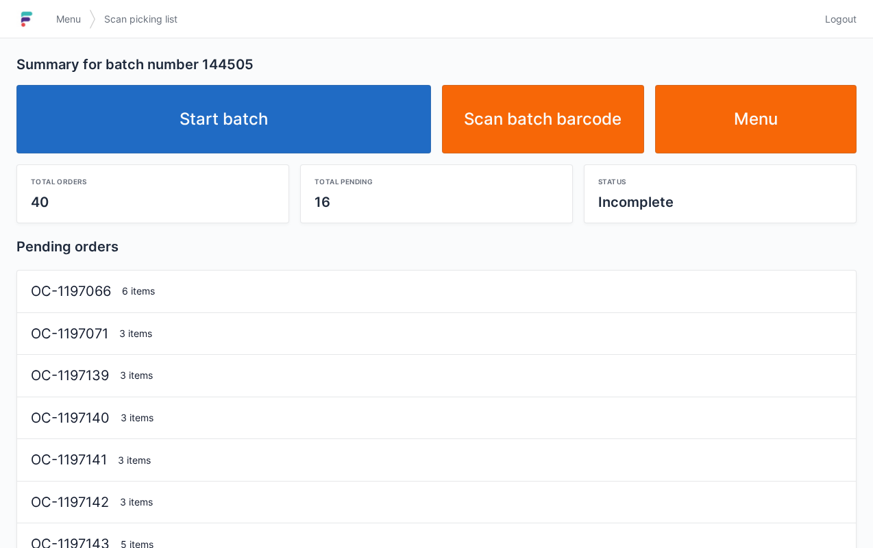
click at [311, 145] on link "Start batch" at bounding box center [223, 119] width 415 height 69
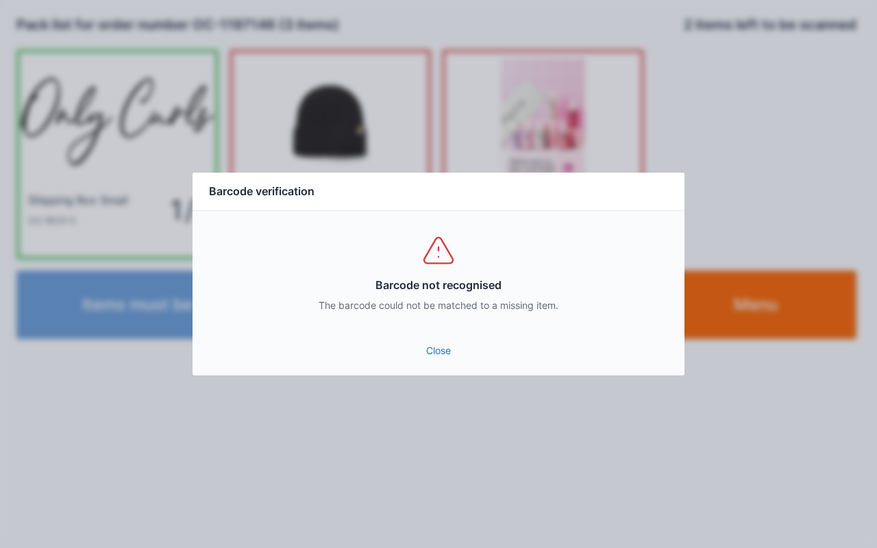
click at [443, 359] on link "Close" at bounding box center [438, 350] width 470 height 25
